Goal: Task Accomplishment & Management: Manage account settings

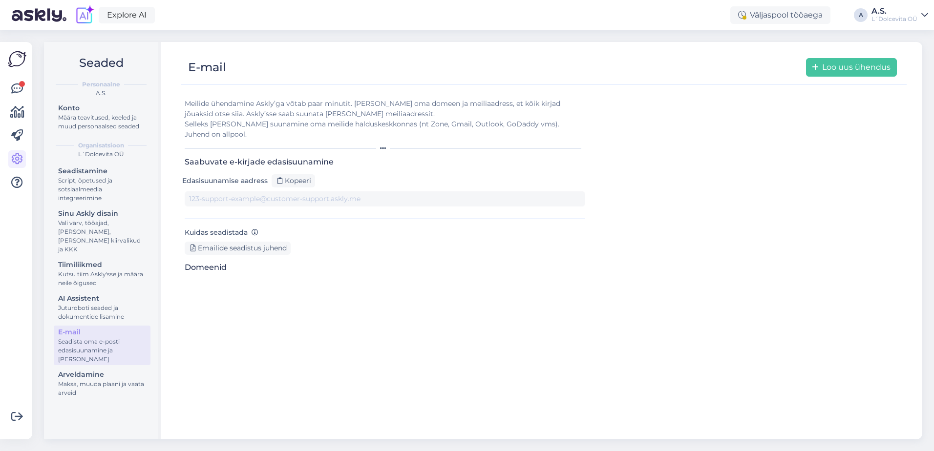
type input "[DOMAIN_NAME][EMAIL_ADDRESS][DOMAIN_NAME]"
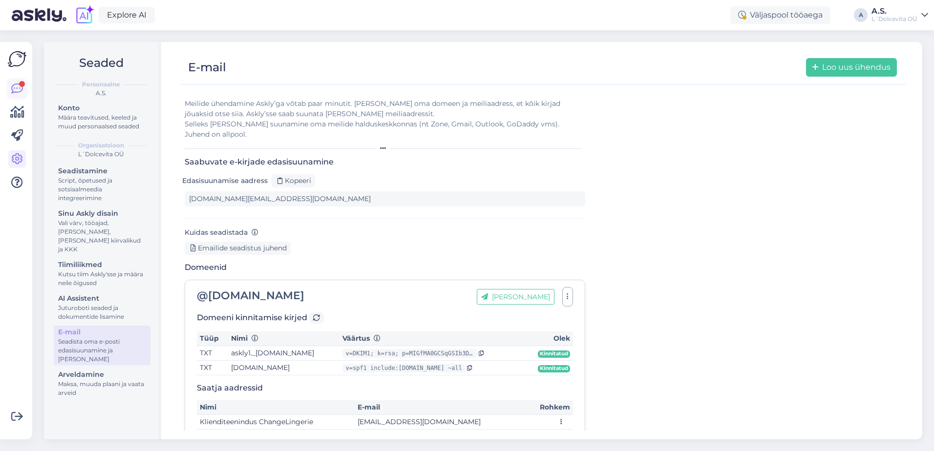
click at [11, 85] on icon at bounding box center [17, 89] width 12 height 12
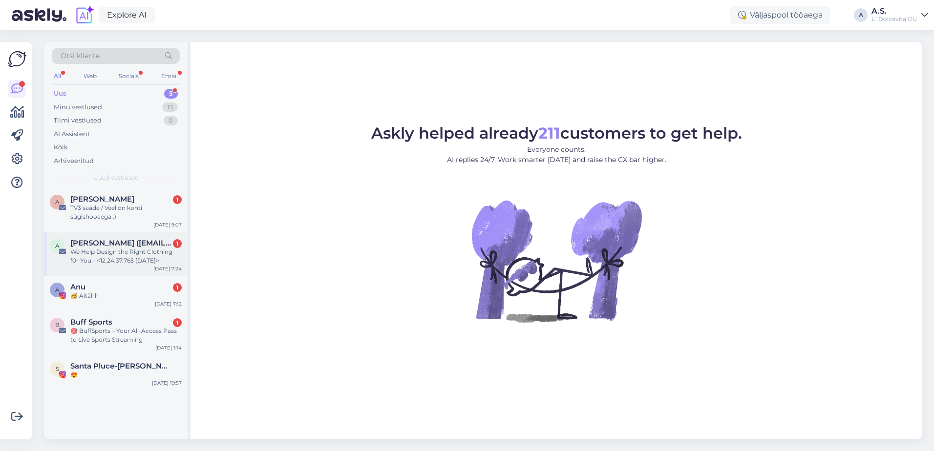
click at [119, 270] on div "A [PERSON_NAME] ([EMAIL_ADDRESS][DOMAIN_NAME]) 1 We Help Design the Right Cloth…" at bounding box center [116, 254] width 144 height 44
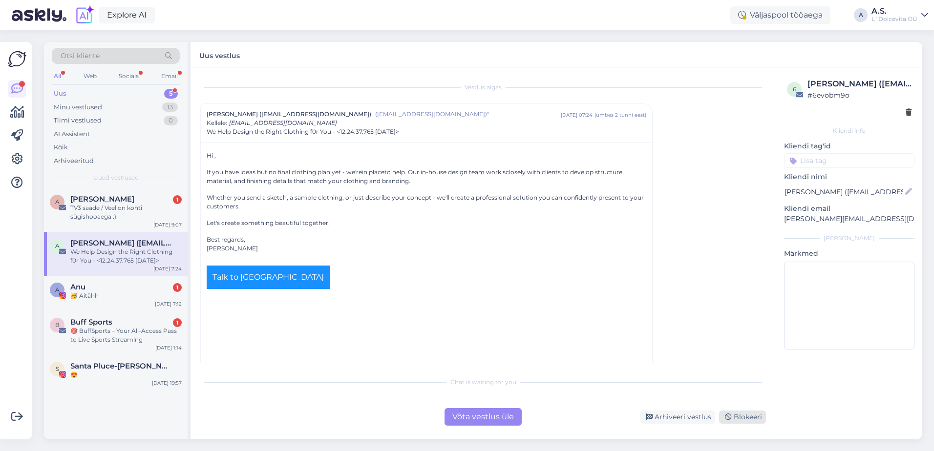
click at [741, 421] on div "Blokeeri" at bounding box center [742, 417] width 47 height 13
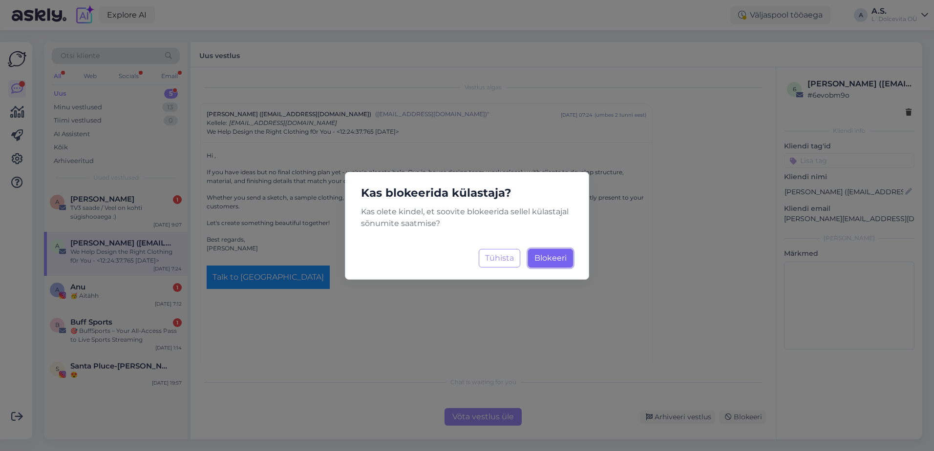
click at [544, 255] on span "Blokeeri" at bounding box center [550, 258] width 32 height 9
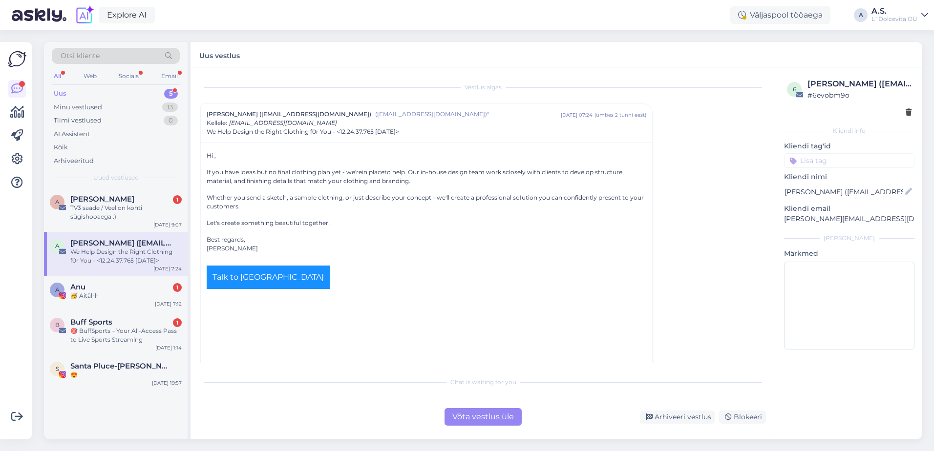
scroll to position [26, 0]
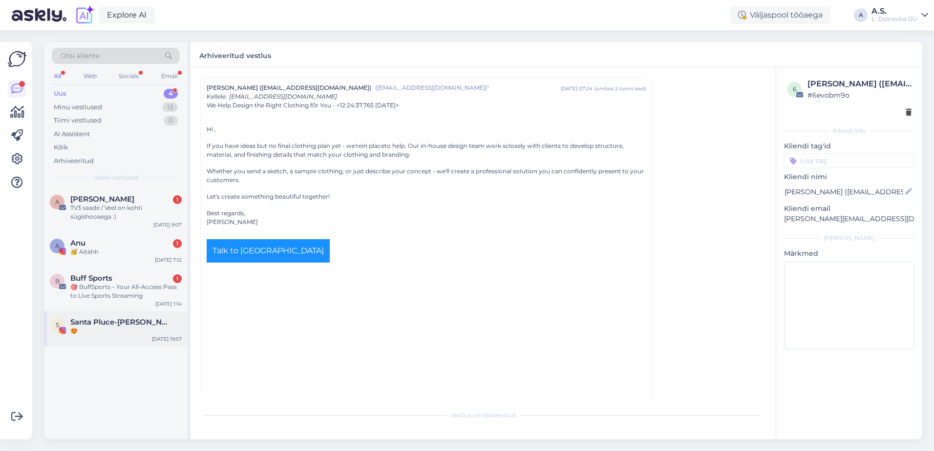
click at [127, 334] on div "😍" at bounding box center [125, 331] width 111 height 9
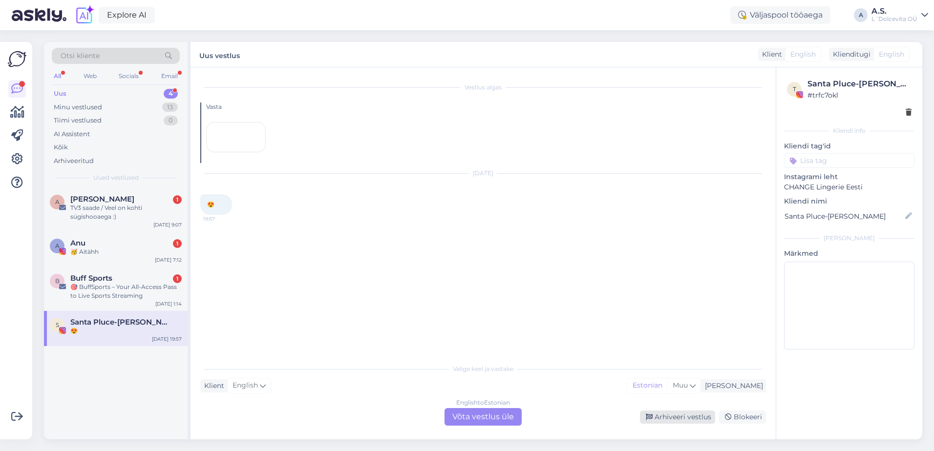
click at [672, 417] on div "Arhiveeri vestlus" at bounding box center [677, 417] width 75 height 13
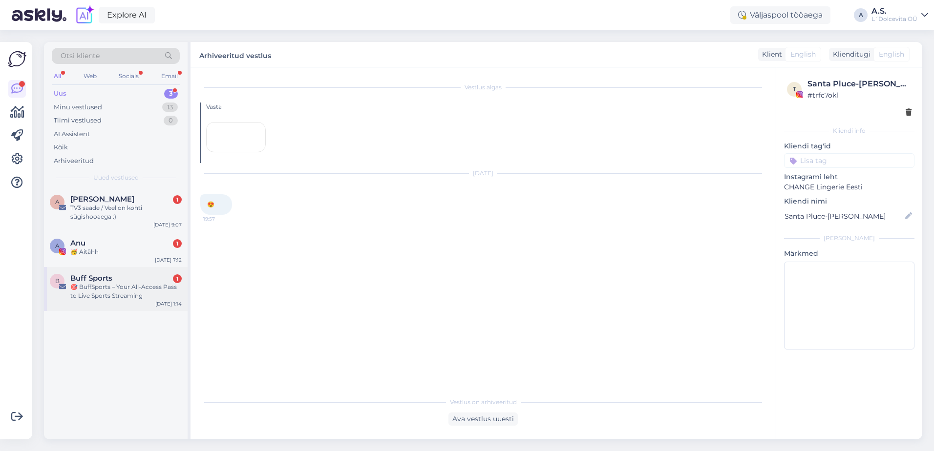
click at [122, 307] on div "B Buff Sports 1 🎯 BuffSports – Your All-Access Pass to Live Sports Streaming [D…" at bounding box center [116, 289] width 144 height 44
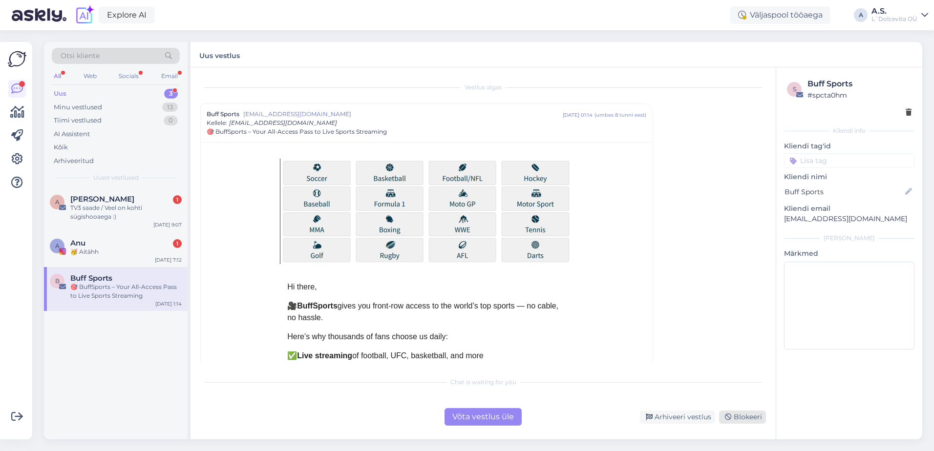
click at [739, 418] on div "Blokeeri" at bounding box center [742, 417] width 47 height 13
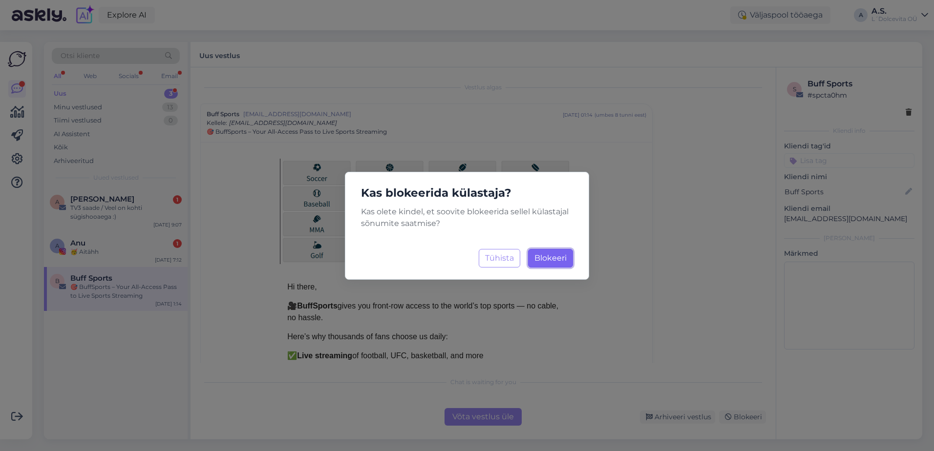
click at [553, 261] on span "Blokeeri" at bounding box center [550, 258] width 32 height 9
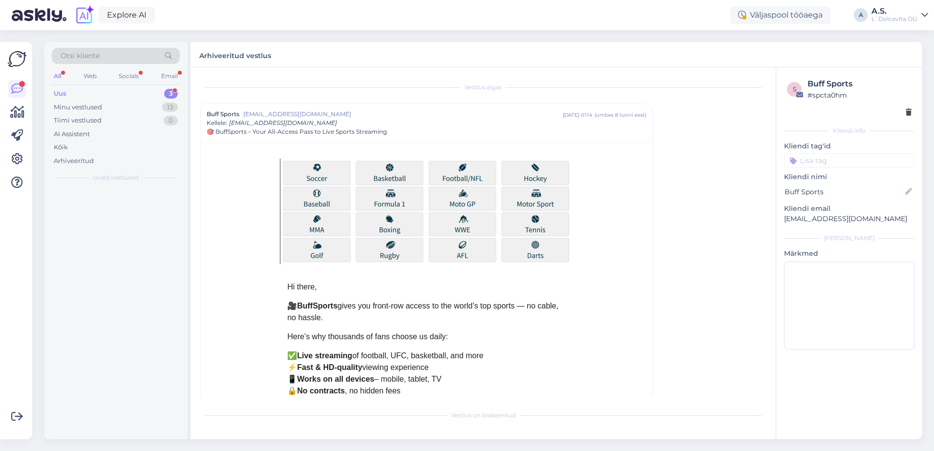
scroll to position [26, 0]
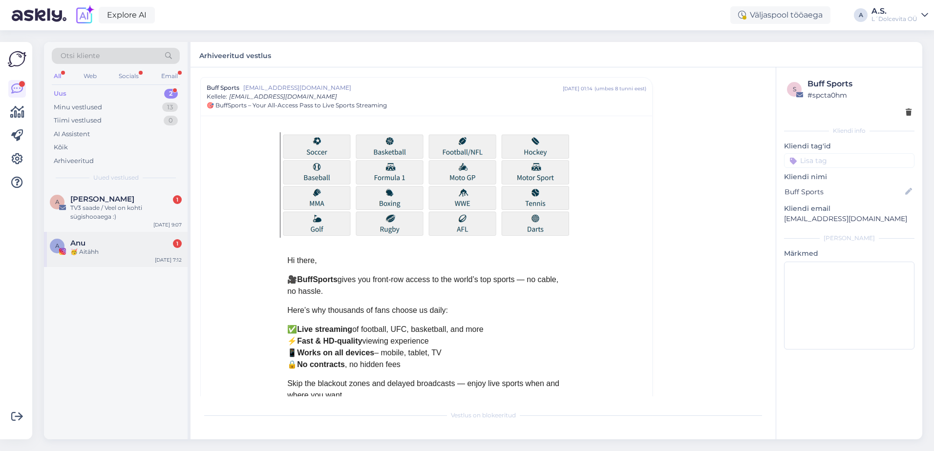
click at [111, 251] on div "🥳 Aitähh" at bounding box center [125, 252] width 111 height 9
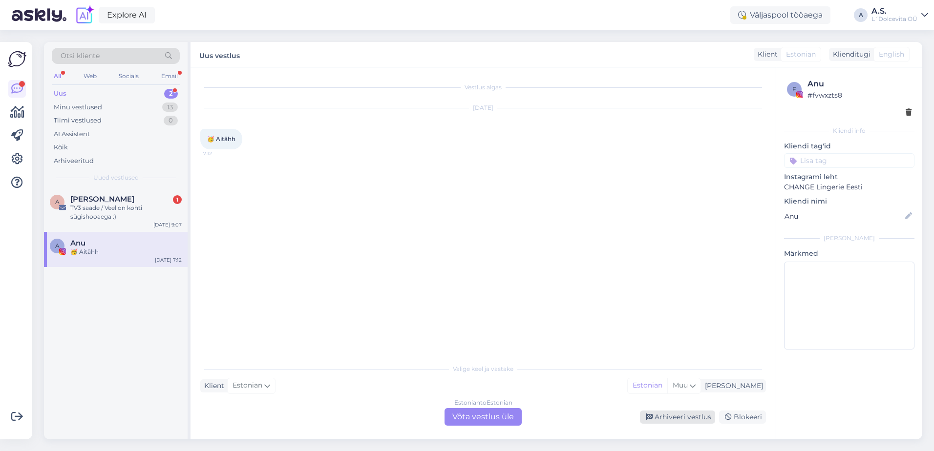
click at [690, 422] on div "Arhiveeri vestlus" at bounding box center [677, 417] width 75 height 13
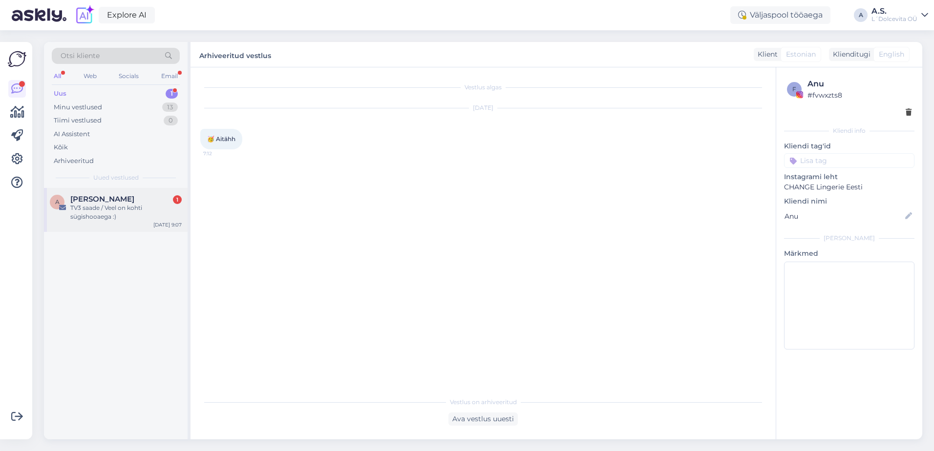
click at [112, 224] on div "A [PERSON_NAME] 1 TV3 [PERSON_NAME] / Veel on kohti sügishooaega :) [DATE] 9:07" at bounding box center [116, 210] width 144 height 44
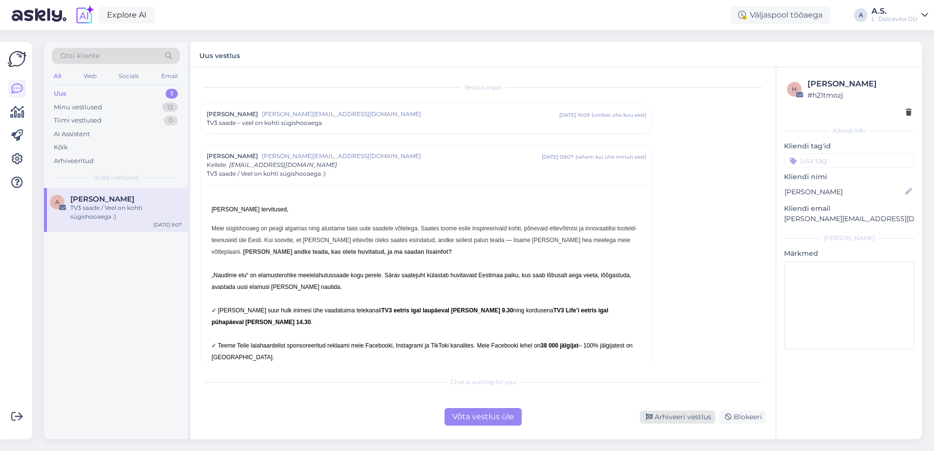
click at [683, 415] on div "Arhiveeri vestlus" at bounding box center [677, 417] width 75 height 13
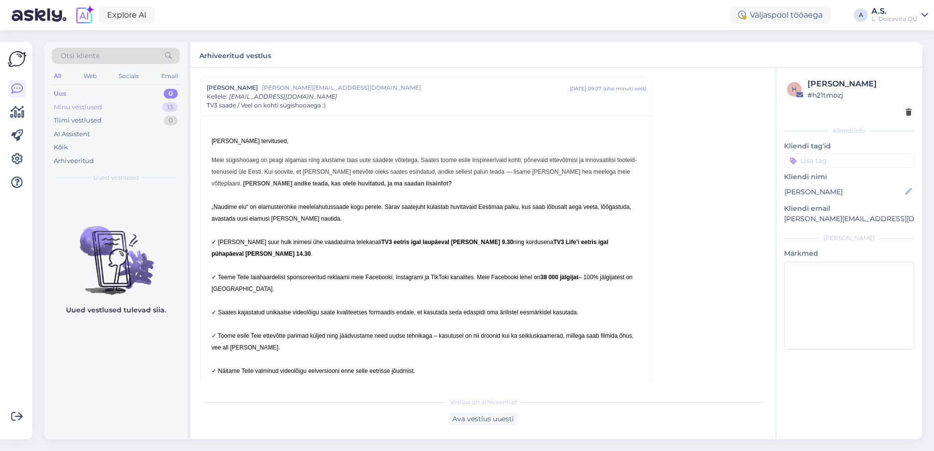
click at [113, 105] on div "Minu vestlused 13" at bounding box center [116, 108] width 128 height 14
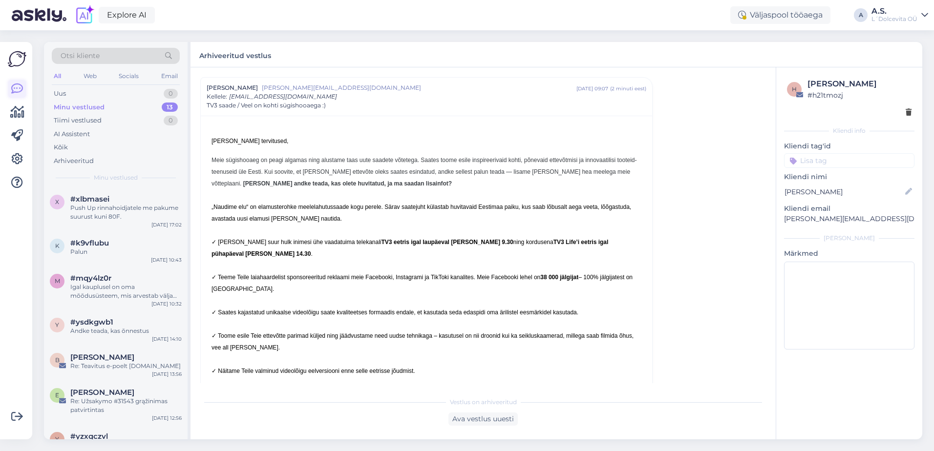
click at [16, 89] on icon at bounding box center [17, 89] width 12 height 12
click at [89, 136] on div "AI Assistent" at bounding box center [72, 134] width 36 height 10
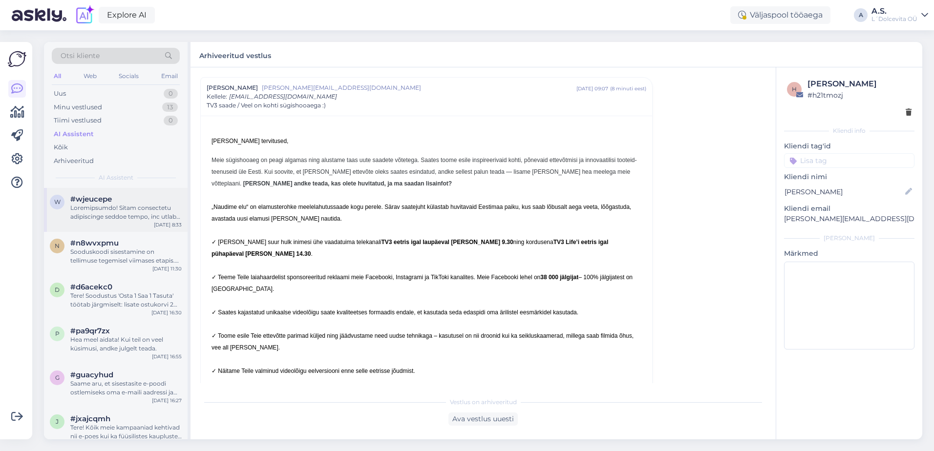
click at [98, 226] on div "w #wjeucepe [DATE] 8:33" at bounding box center [116, 210] width 144 height 44
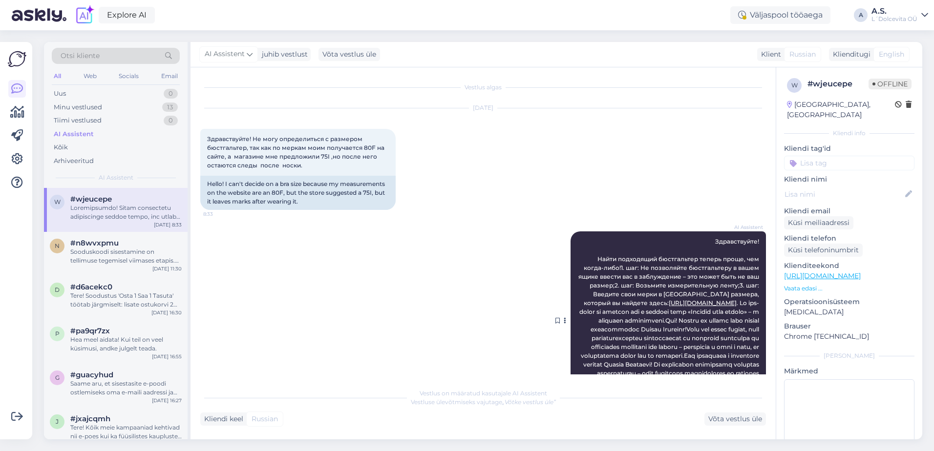
scroll to position [64, 0]
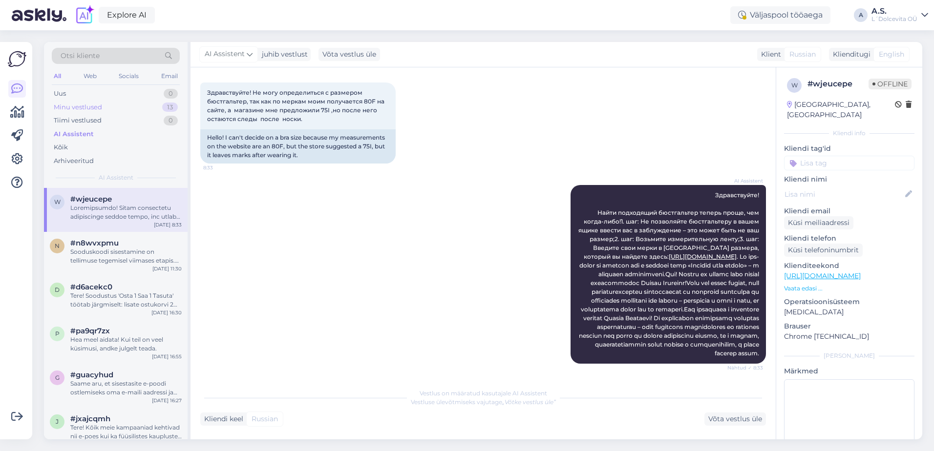
click at [110, 106] on div "Minu vestlused 13" at bounding box center [116, 108] width 128 height 14
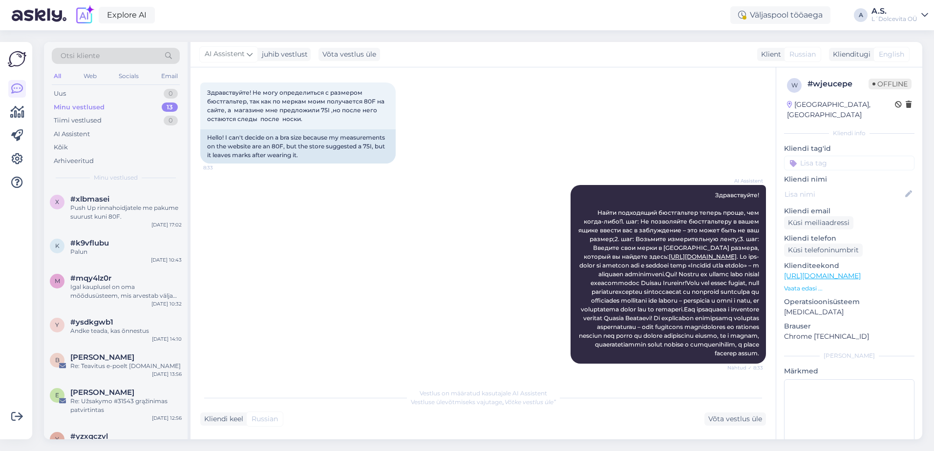
click at [97, 106] on div "Minu vestlused" at bounding box center [79, 108] width 51 height 10
